Goal: Task Accomplishment & Management: Complete application form

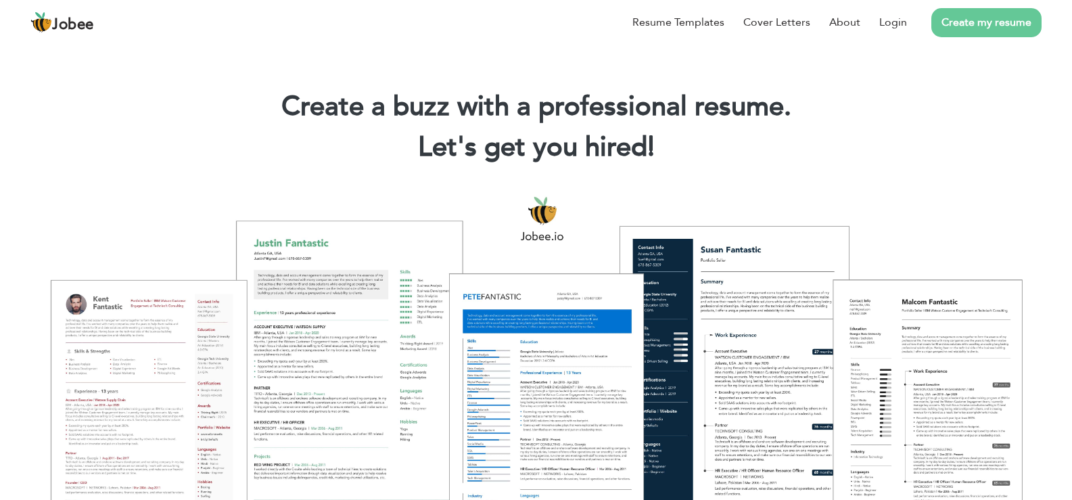
click at [139, 103] on h1 "Create a buzz with a professional resume." at bounding box center [535, 106] width 1031 height 35
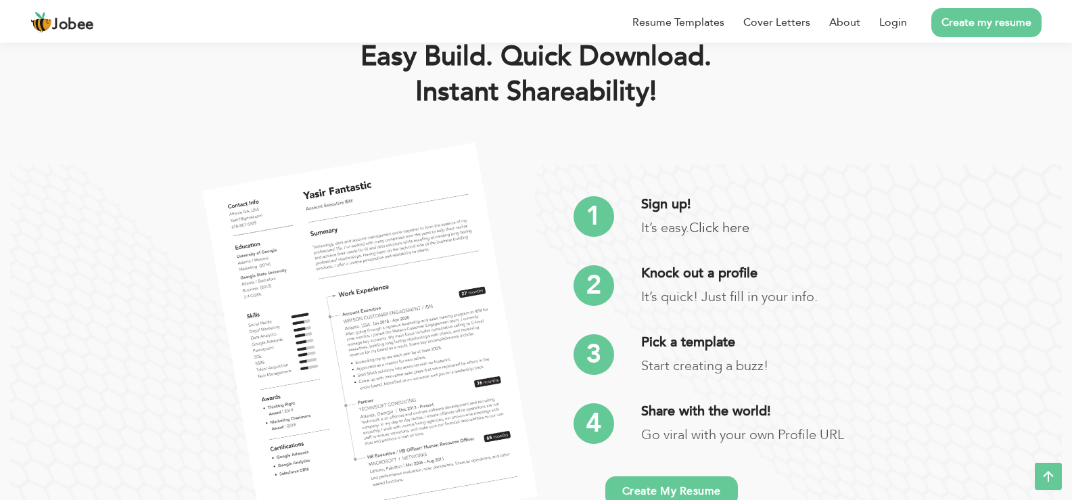
scroll to position [2489, 0]
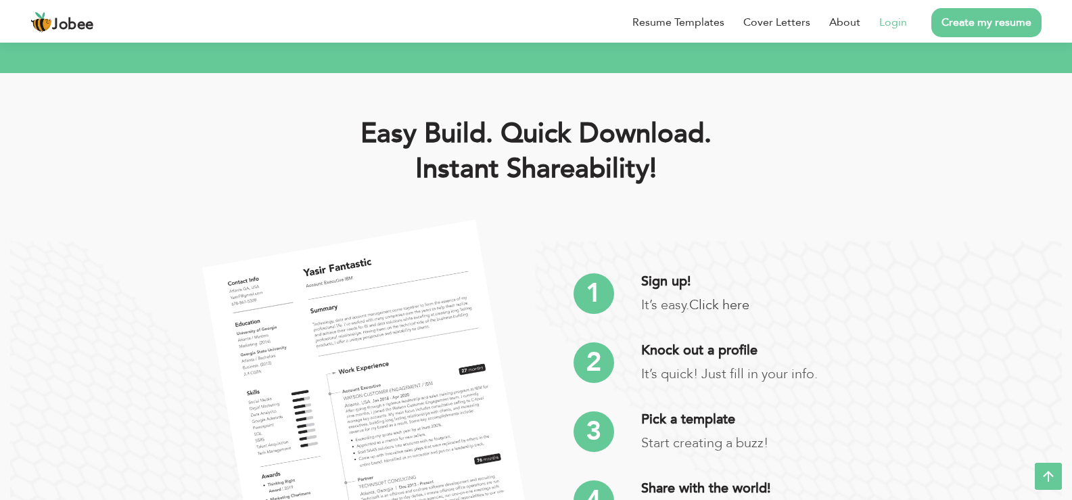
click at [903, 20] on link "Login" at bounding box center [893, 22] width 28 height 16
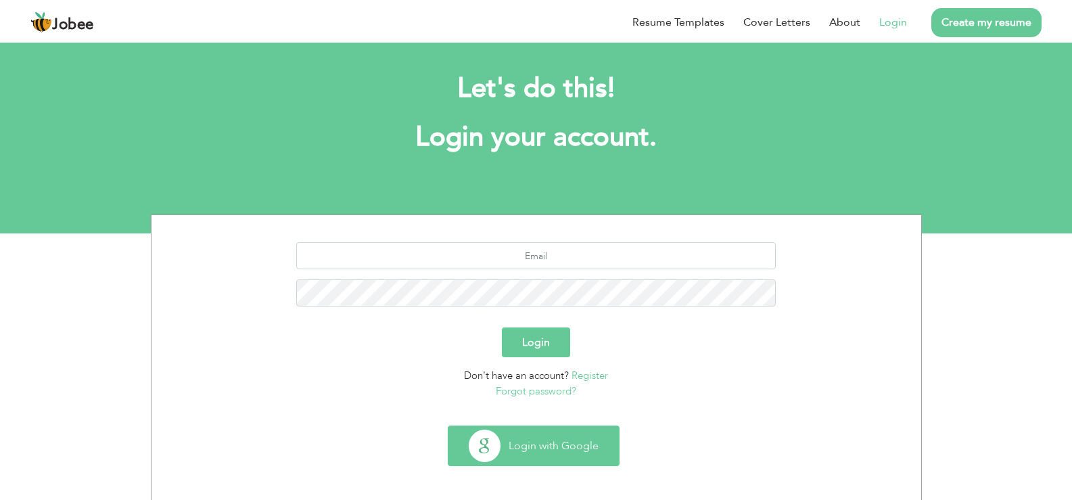
scroll to position [14, 0]
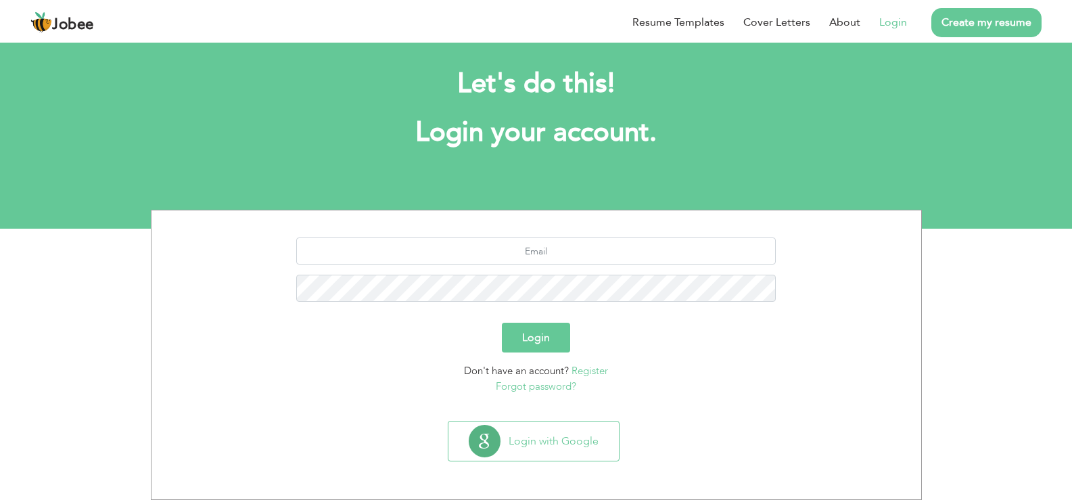
click at [583, 373] on link "Register" at bounding box center [589, 371] width 37 height 14
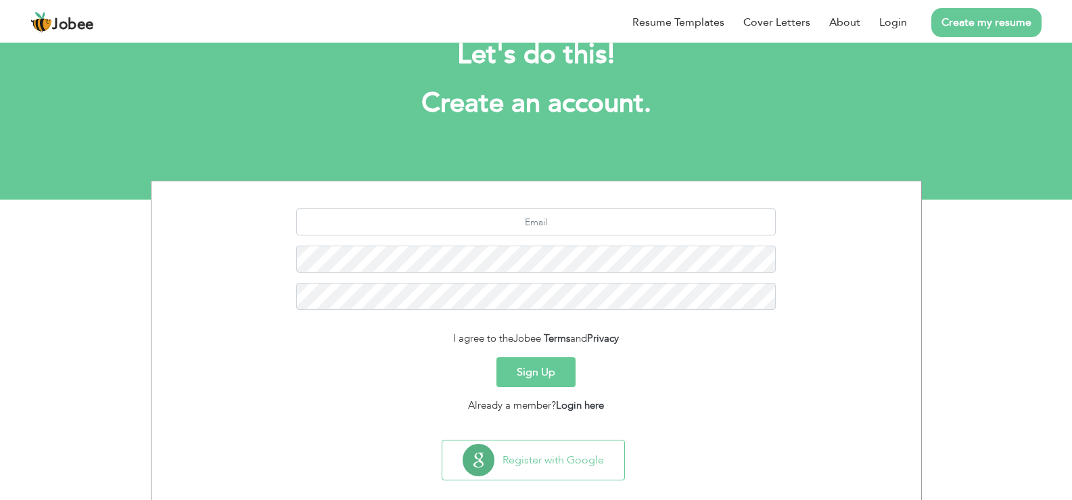
scroll to position [62, 0]
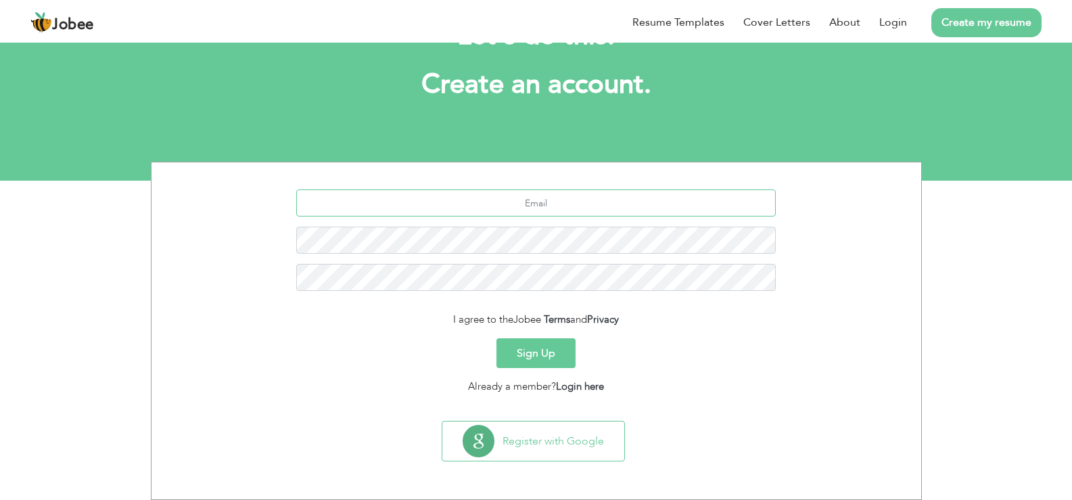
click at [527, 202] on input "text" at bounding box center [535, 202] width 479 height 27
drag, startPoint x: 527, startPoint y: 202, endPoint x: 204, endPoint y: 237, distance: 325.1
click at [204, 237] on div at bounding box center [536, 245] width 749 height 112
